Goal: Information Seeking & Learning: Find specific fact

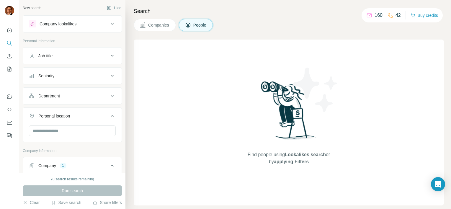
click at [167, 25] on span "Companies" at bounding box center [159, 25] width 22 height 6
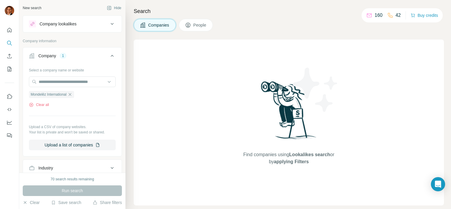
click at [190, 24] on icon at bounding box center [188, 25] width 5 height 5
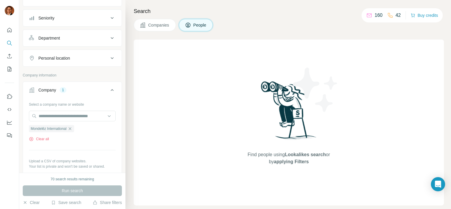
scroll to position [59, 0]
click at [79, 112] on input "text" at bounding box center [72, 115] width 87 height 11
click at [66, 137] on div "Clear all" at bounding box center [72, 137] width 87 height 5
click at [46, 138] on button "Clear all" at bounding box center [39, 137] width 20 height 5
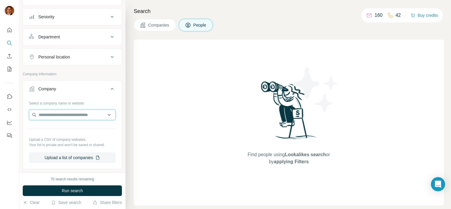
click at [56, 116] on input "text" at bounding box center [72, 115] width 87 height 11
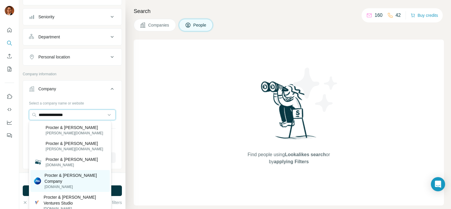
type input "**********"
click at [56, 176] on p "Procter & [PERSON_NAME] Company" at bounding box center [76, 178] width 62 height 12
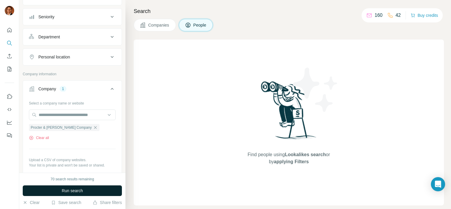
click at [63, 193] on span "Run search" at bounding box center [72, 191] width 21 height 6
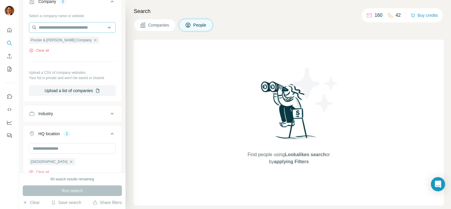
scroll to position [148, 0]
drag, startPoint x: 49, startPoint y: 162, endPoint x: 53, endPoint y: 173, distance: 12.1
click at [69, 161] on icon "button" at bounding box center [71, 160] width 5 height 5
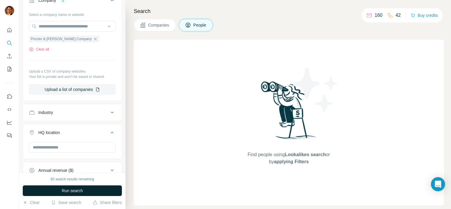
click at [55, 188] on button "Run search" at bounding box center [72, 190] width 99 height 11
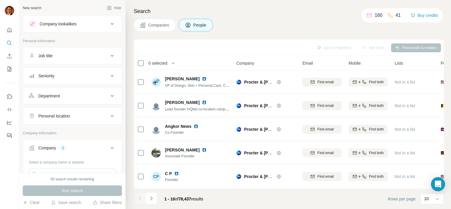
click at [109, 22] on icon at bounding box center [112, 23] width 7 height 7
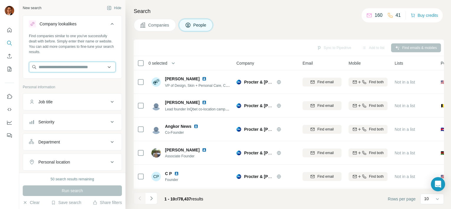
click at [106, 67] on input "text" at bounding box center [72, 67] width 87 height 11
click at [7, 33] on button "Quick start" at bounding box center [9, 30] width 9 height 11
